Goal: Information Seeking & Learning: Learn about a topic

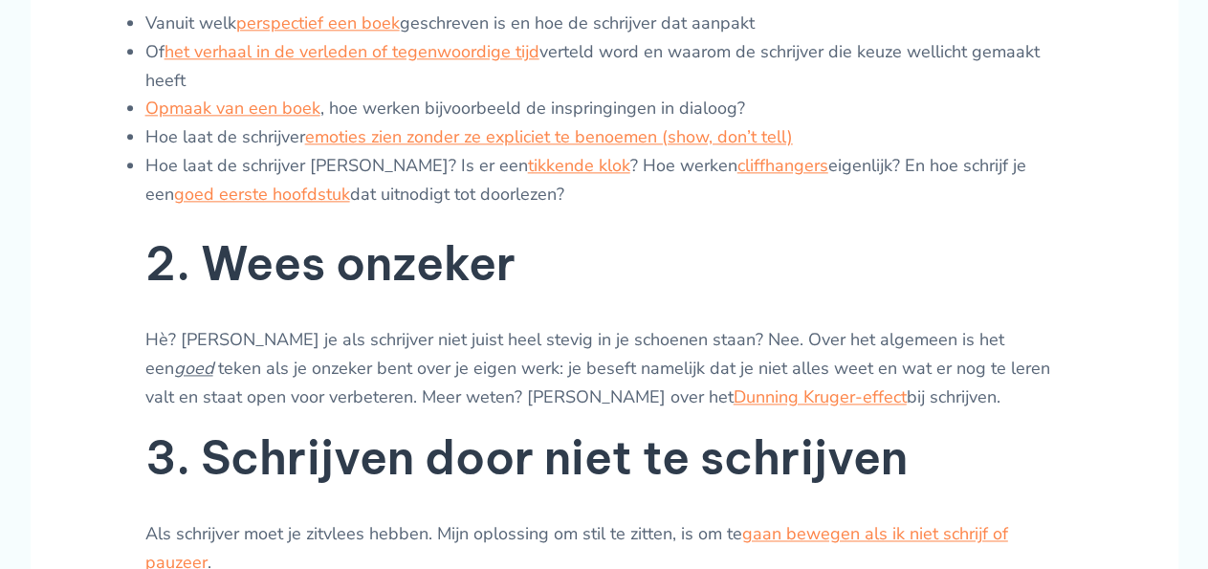
scroll to position [1193, 0]
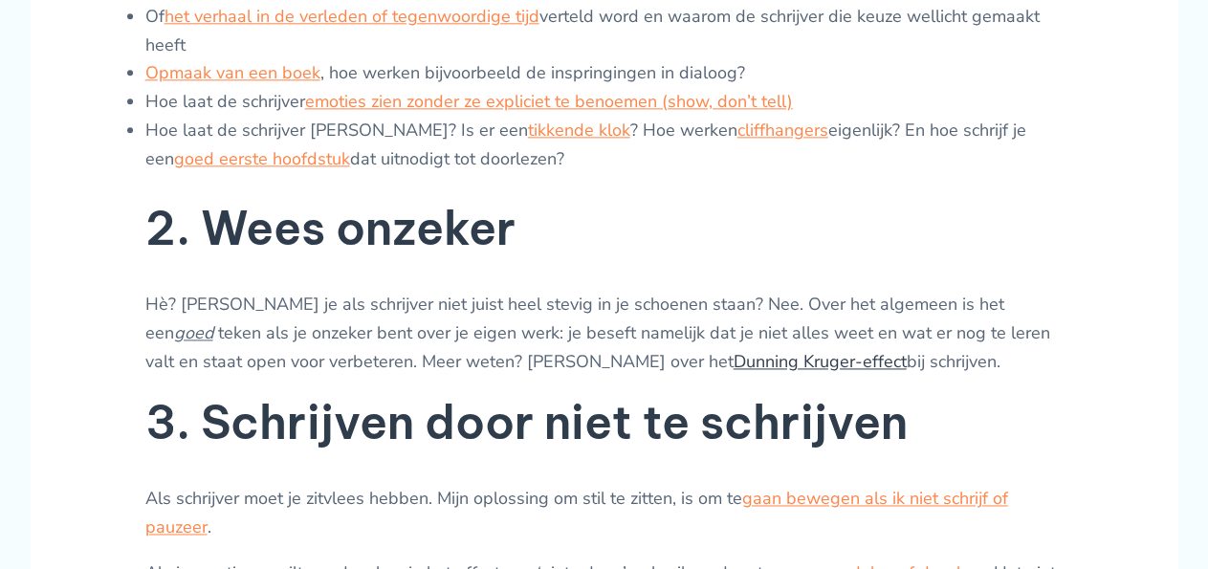
click at [733, 371] on link "Dunning Kruger-effect" at bounding box center [819, 361] width 173 height 23
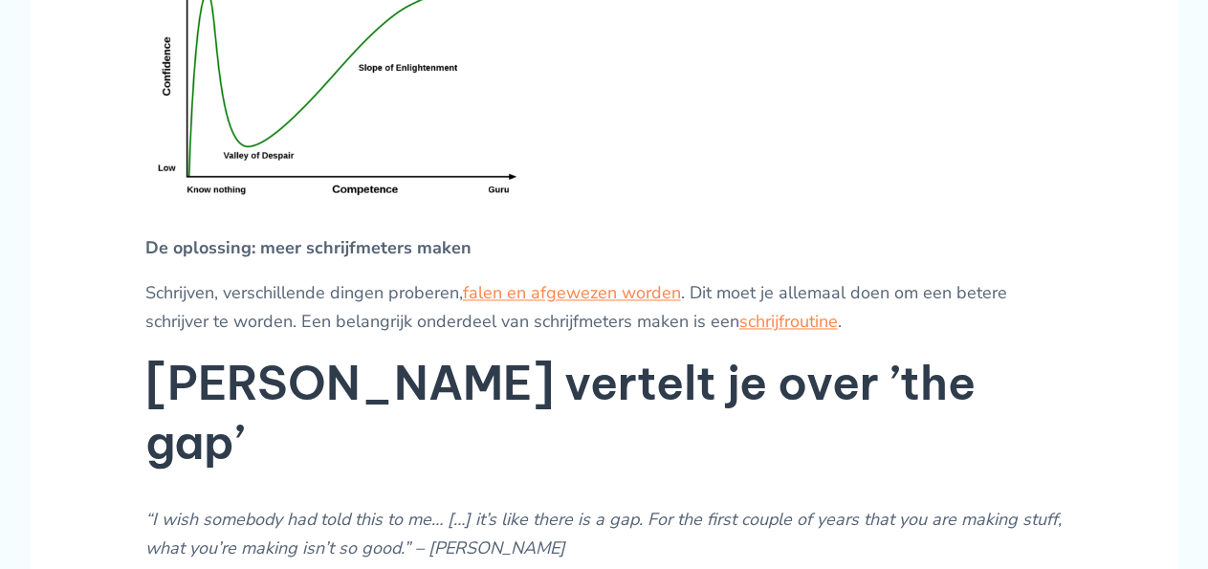
scroll to position [1293, 0]
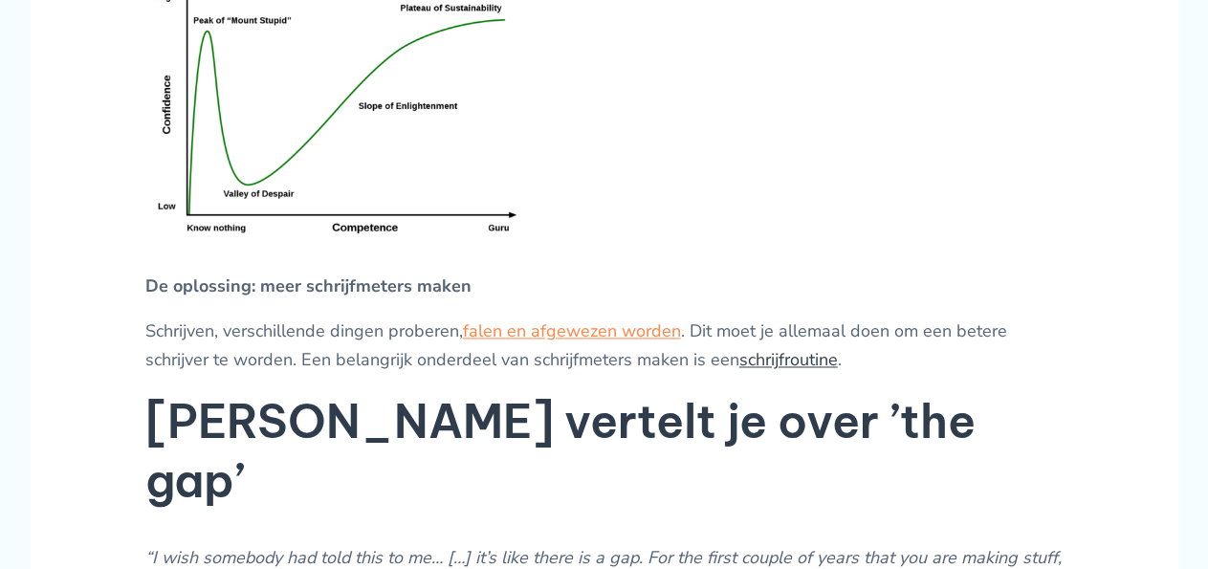
click at [816, 371] on link "schrijfroutine" at bounding box center [788, 359] width 98 height 23
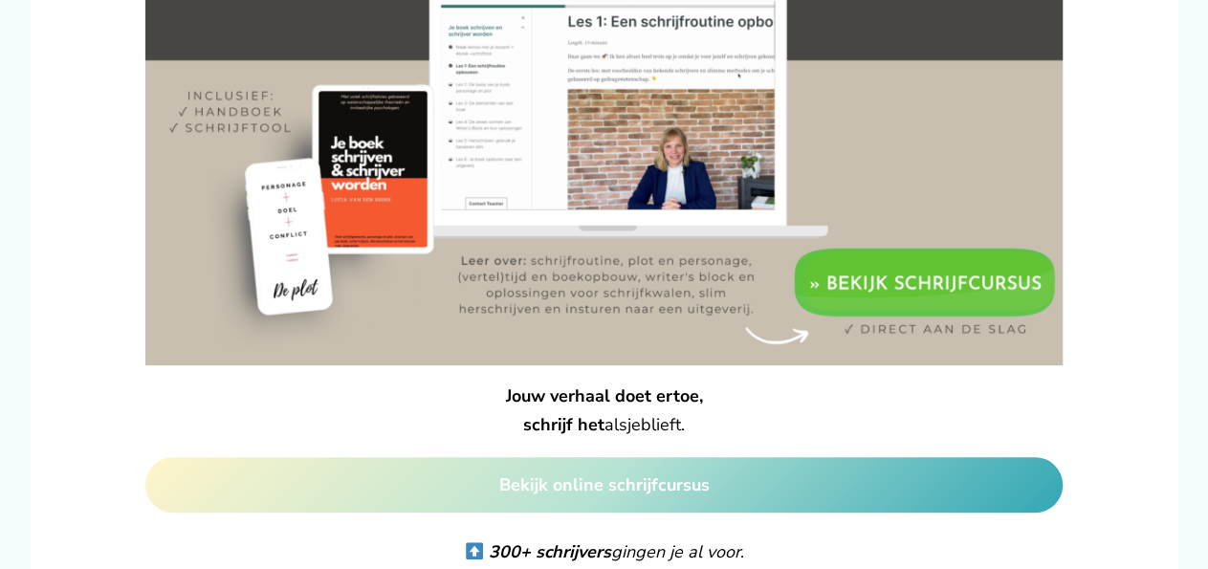
scroll to position [3679, 0]
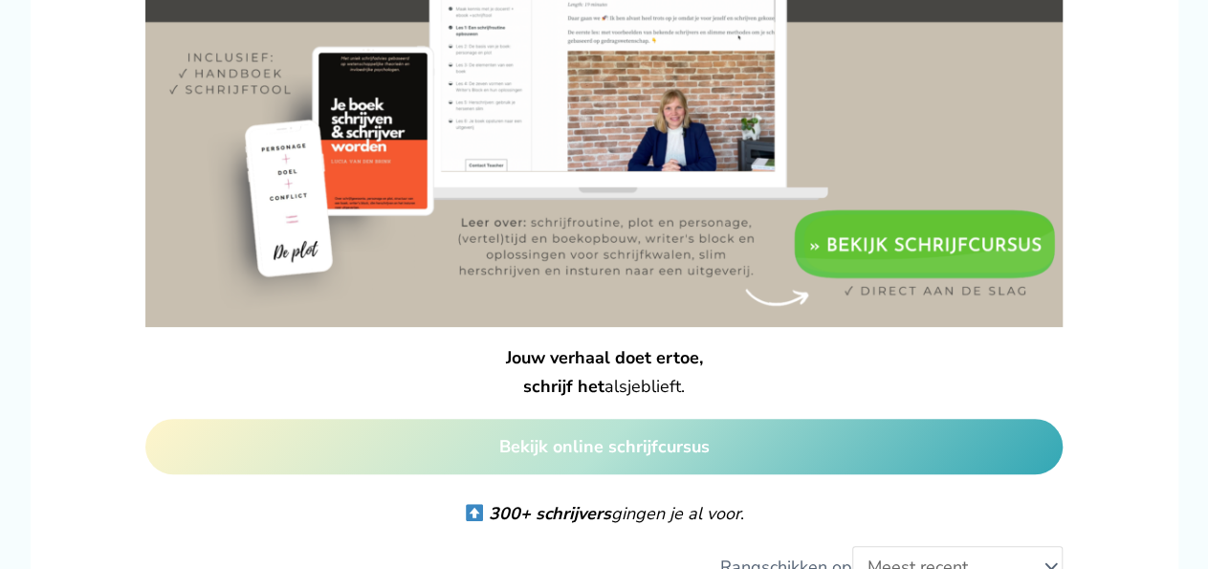
click at [626, 435] on strong "Bekijk online schrijfcursus" at bounding box center [604, 446] width 210 height 23
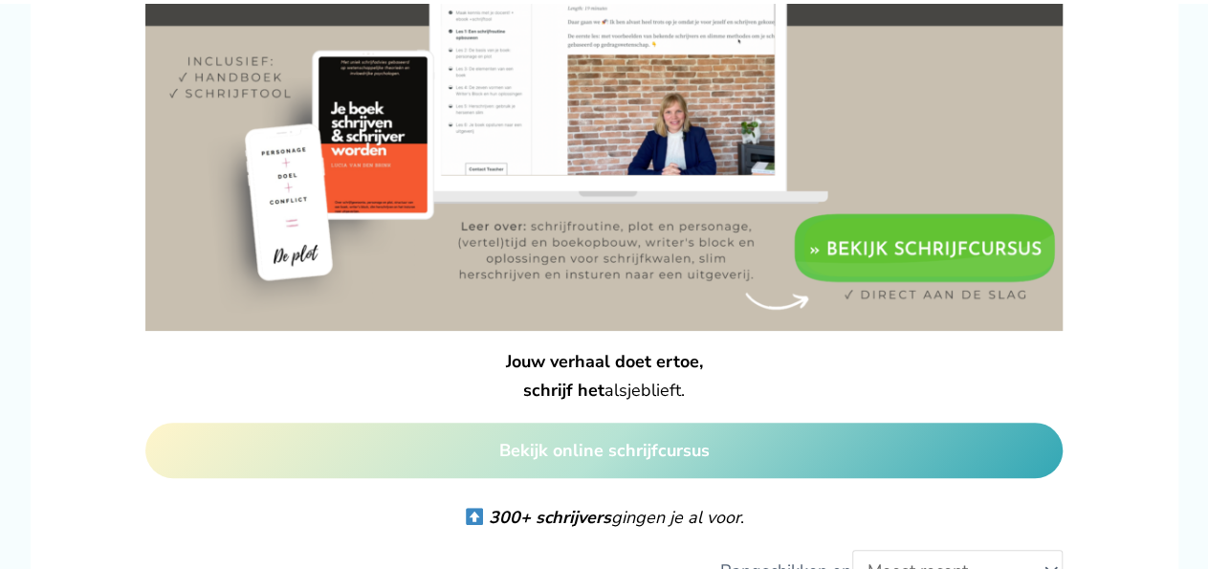
scroll to position [3674, 0]
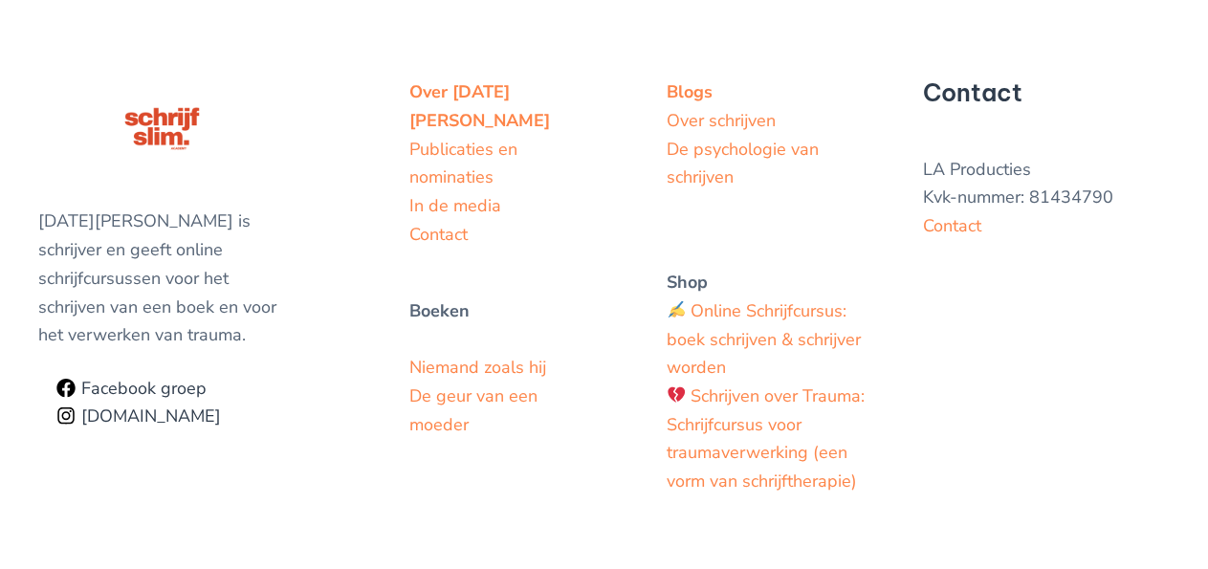
scroll to position [5668, 0]
